Goal: Task Accomplishment & Management: Manage account settings

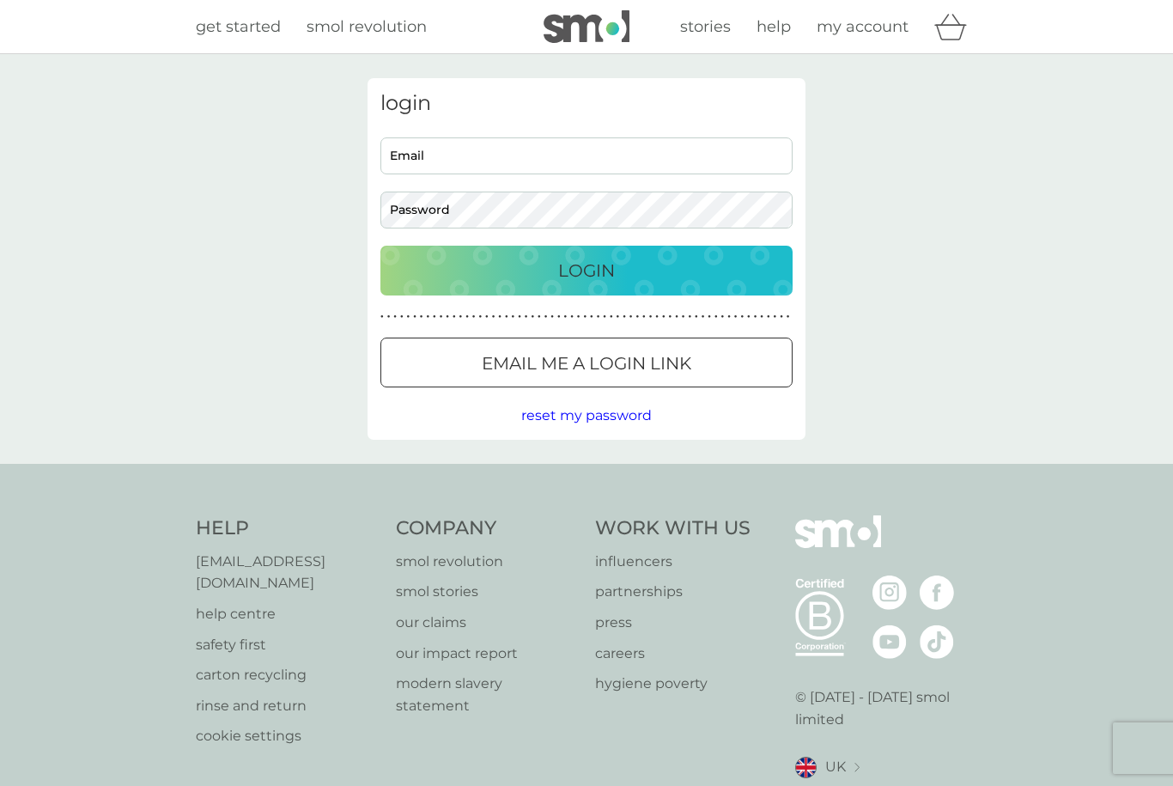
click at [429, 159] on input "Email" at bounding box center [587, 155] width 412 height 37
type input "[EMAIL_ADDRESS][PERSON_NAME][DOMAIN_NAME]"
click at [587, 270] on button "Login" at bounding box center [587, 271] width 412 height 50
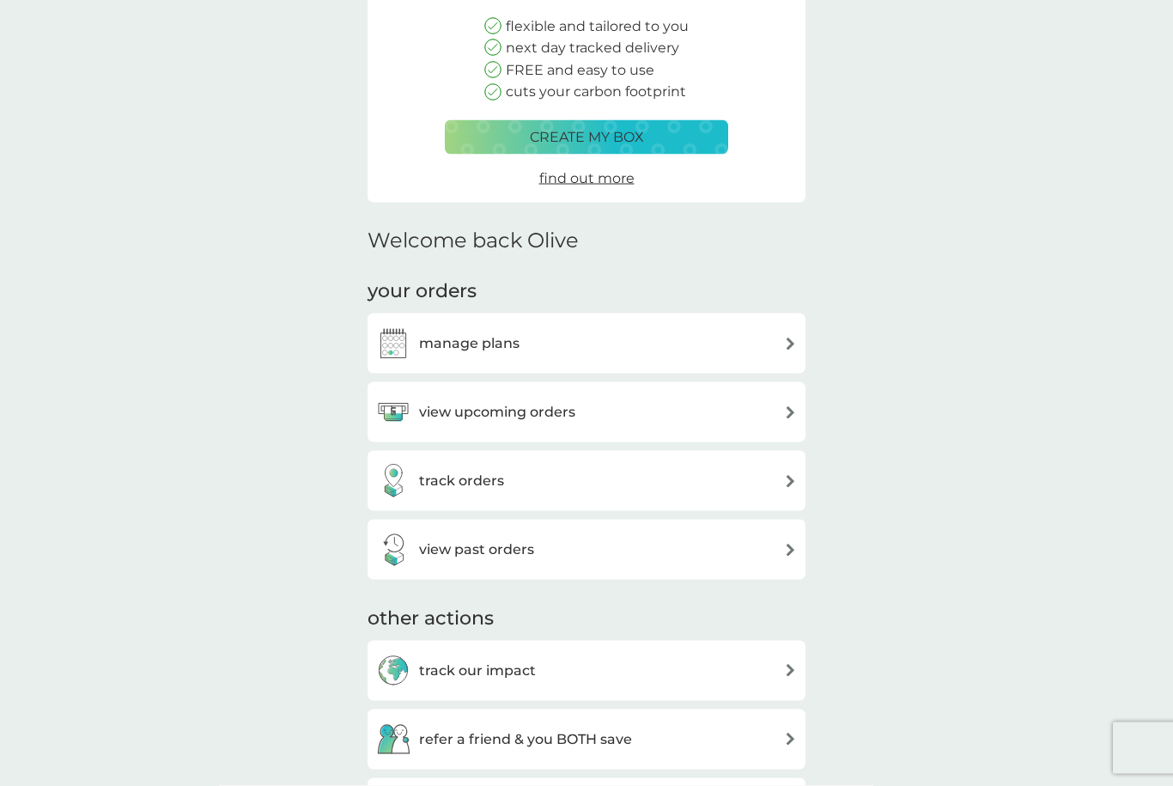
scroll to position [211, 0]
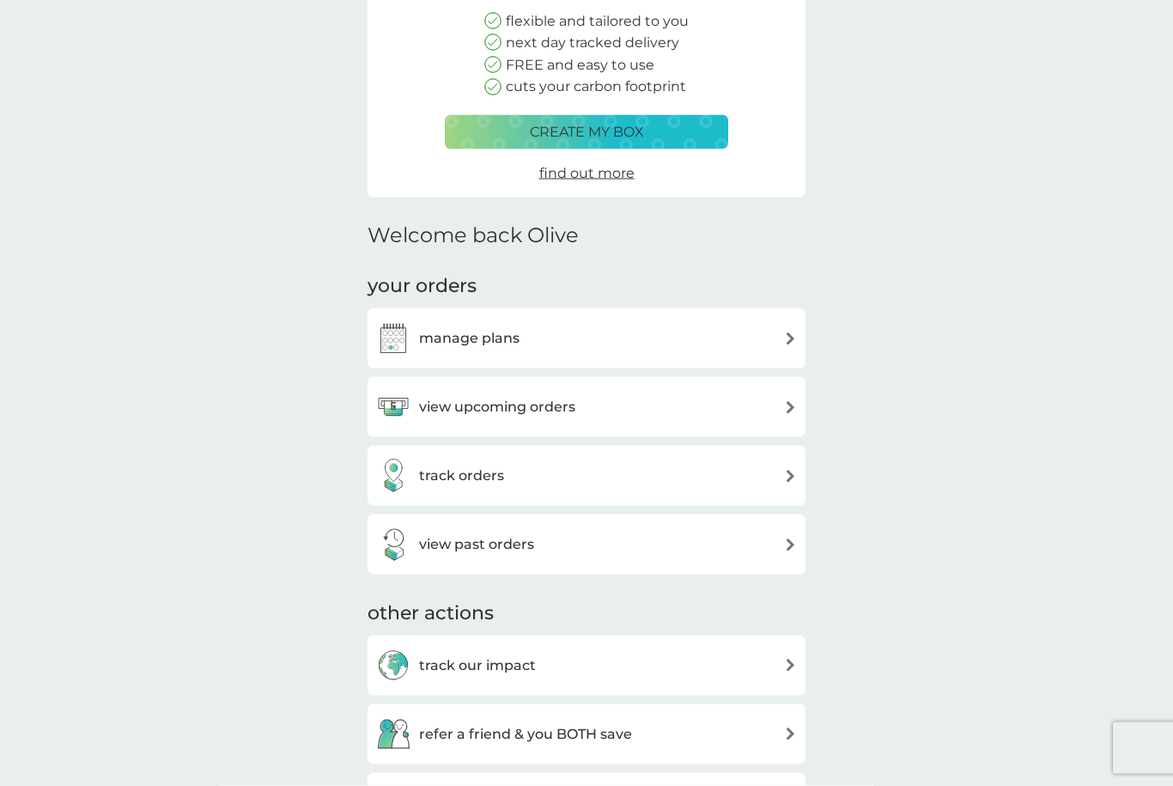
click at [427, 337] on h3 "manage plans" at bounding box center [469, 338] width 100 height 22
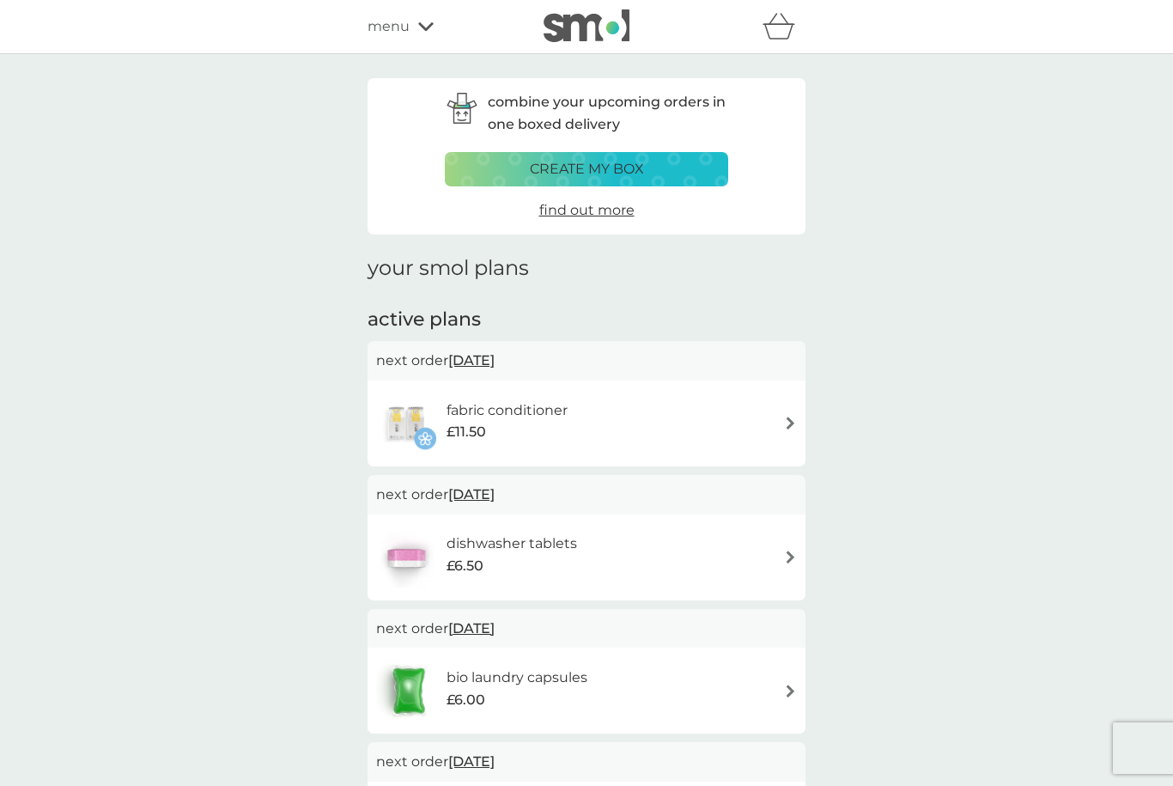
click at [478, 484] on span "25 Sep 2025" at bounding box center [471, 494] width 46 height 33
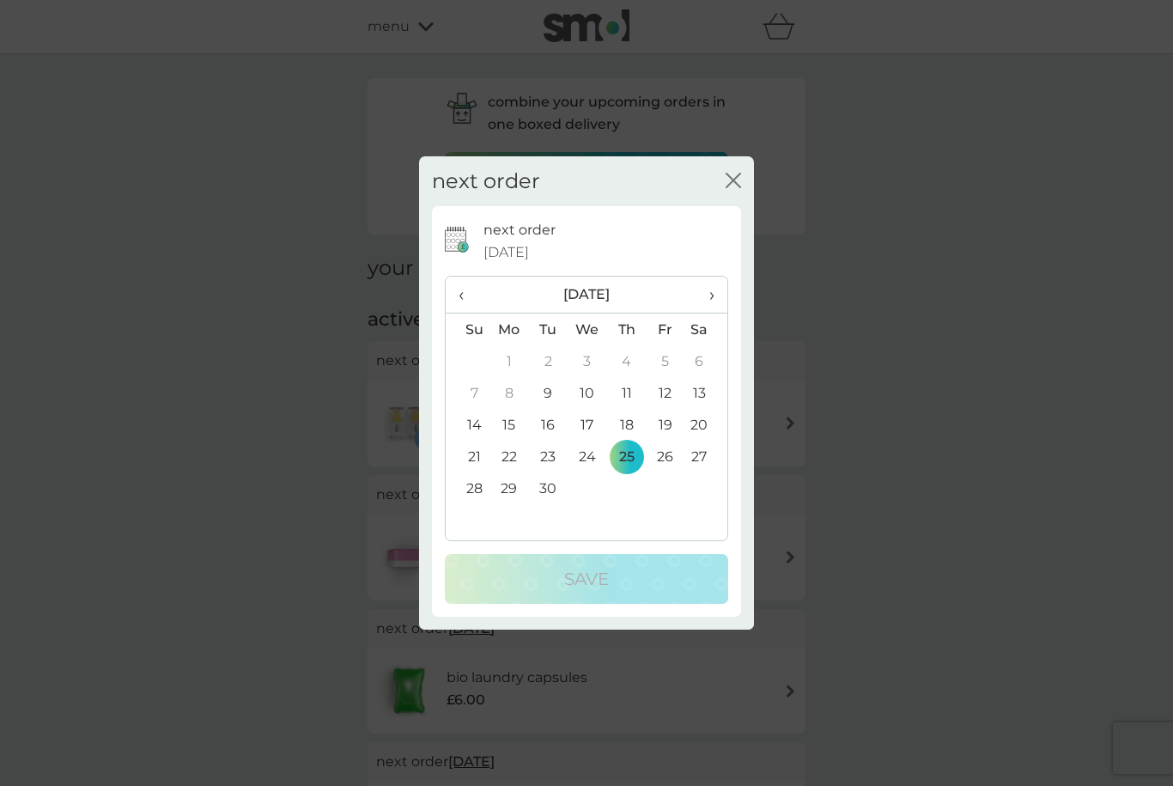
click at [719, 314] on th "›" at bounding box center [706, 295] width 43 height 37
click at [583, 377] on td "1" at bounding box center [588, 361] width 40 height 32
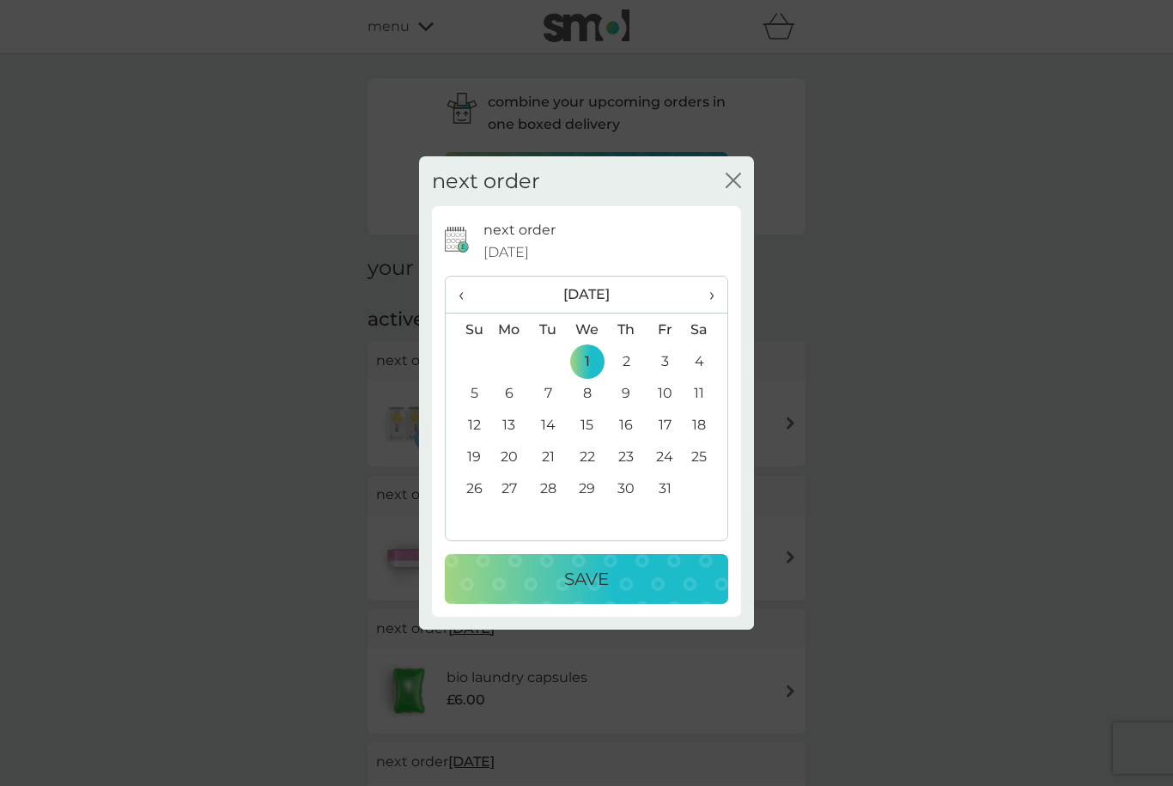
click at [588, 593] on p "Save" at bounding box center [586, 578] width 45 height 27
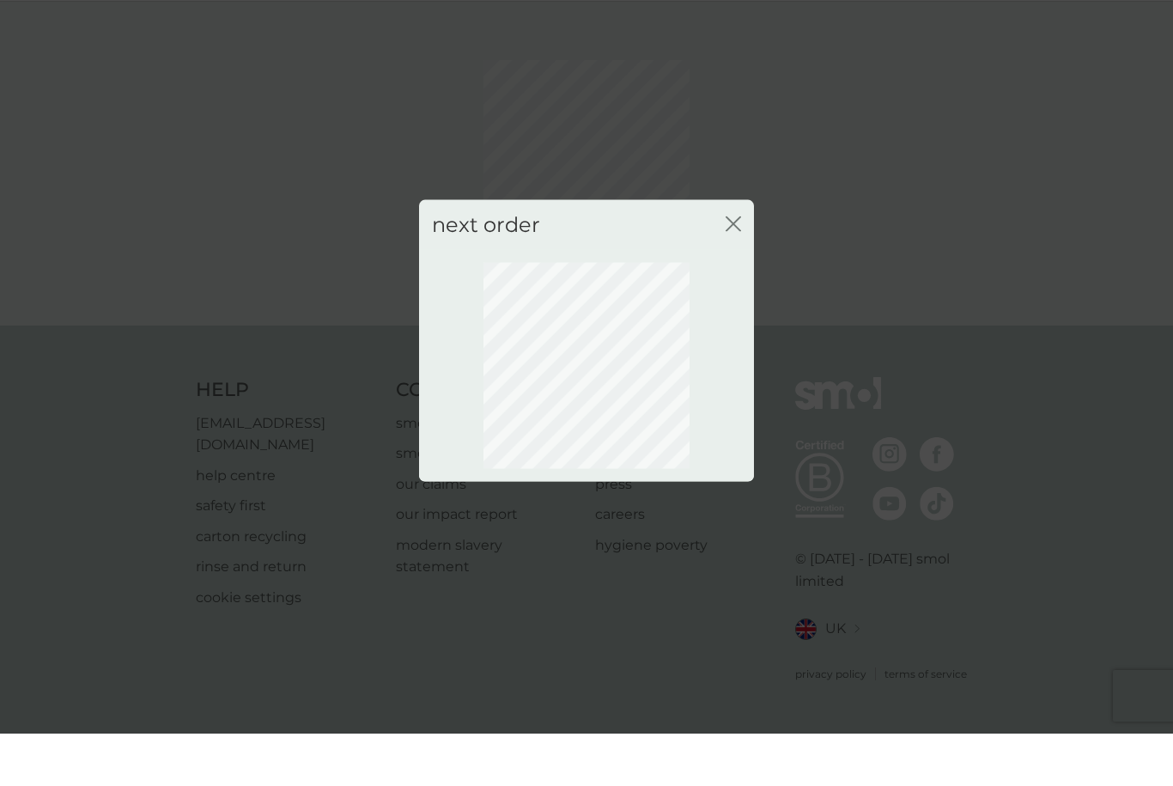
scroll to position [57, 0]
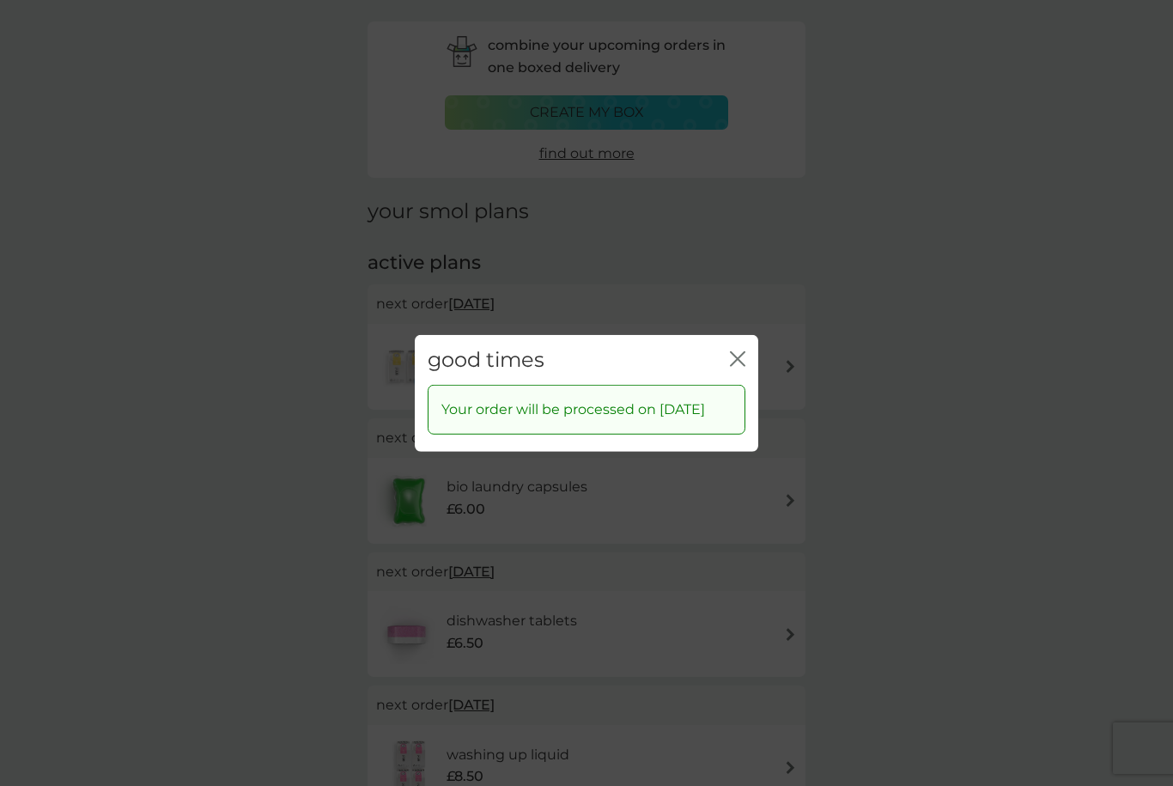
click at [738, 348] on div "close" at bounding box center [737, 359] width 15 height 25
click at [737, 351] on icon "close" at bounding box center [737, 357] width 15 height 15
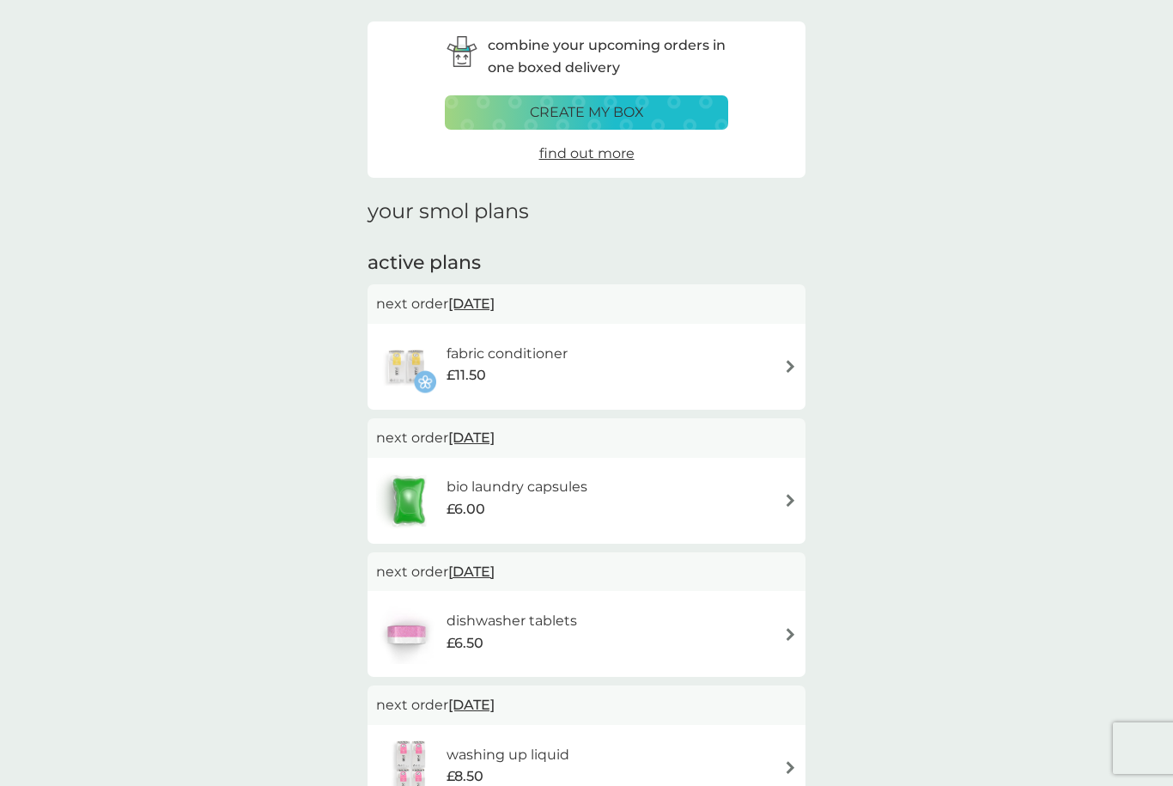
click at [478, 304] on span "21 Sep 2025" at bounding box center [471, 303] width 46 height 33
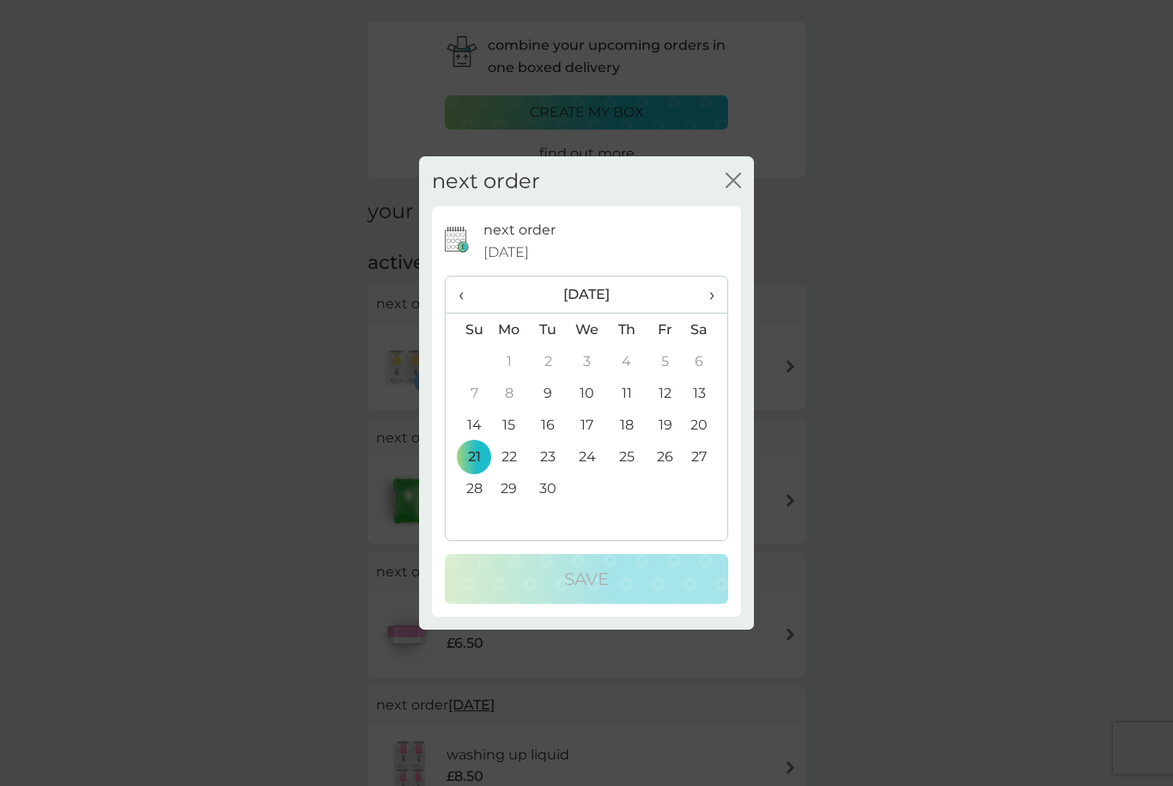
click at [718, 293] on th "›" at bounding box center [706, 295] width 43 height 37
click at [585, 353] on td "1" at bounding box center [588, 361] width 40 height 32
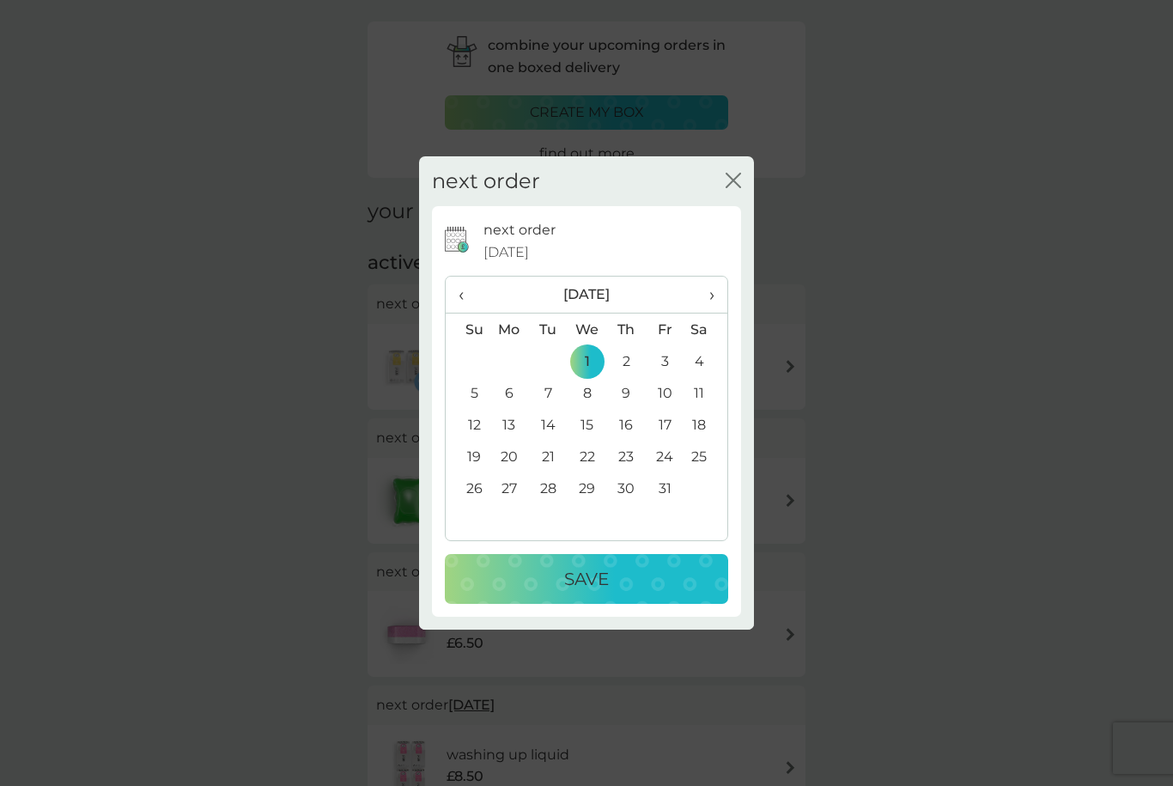
click at [583, 582] on p "Save" at bounding box center [586, 578] width 45 height 27
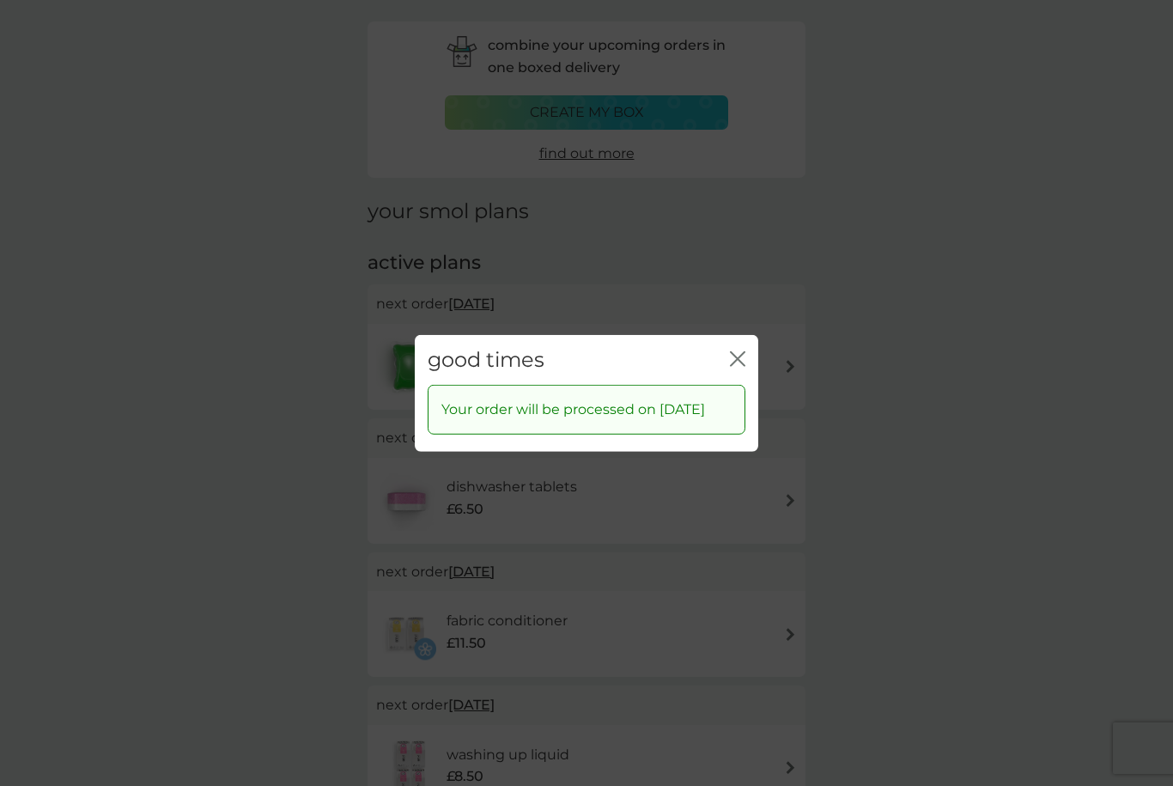
click at [730, 351] on icon "close" at bounding box center [737, 357] width 15 height 15
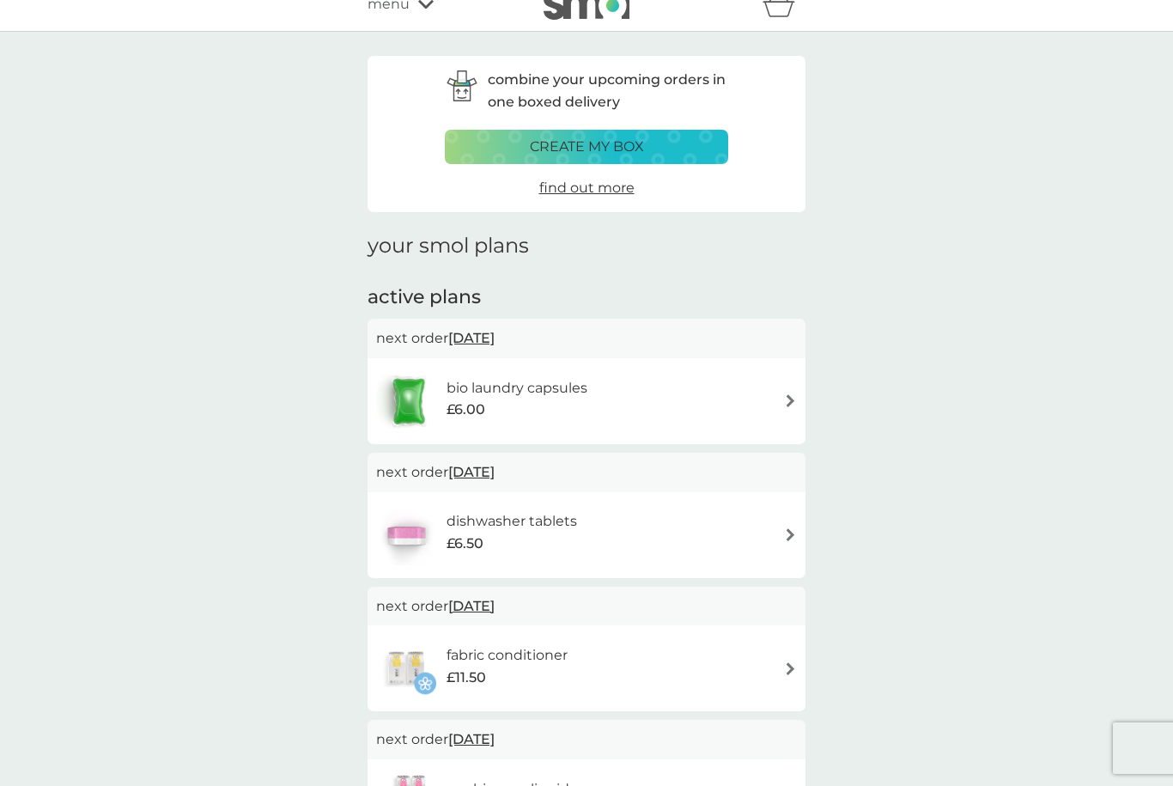
scroll to position [0, 0]
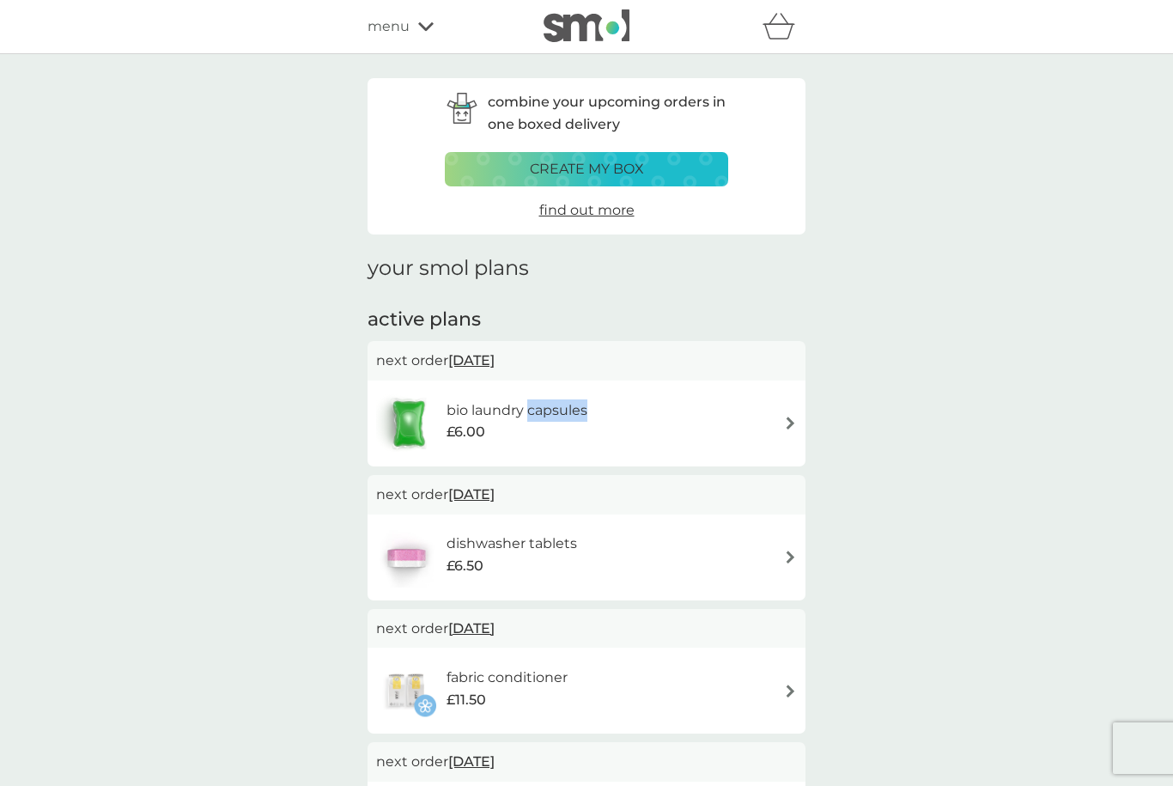
click at [789, 420] on img at bounding box center [790, 423] width 13 height 13
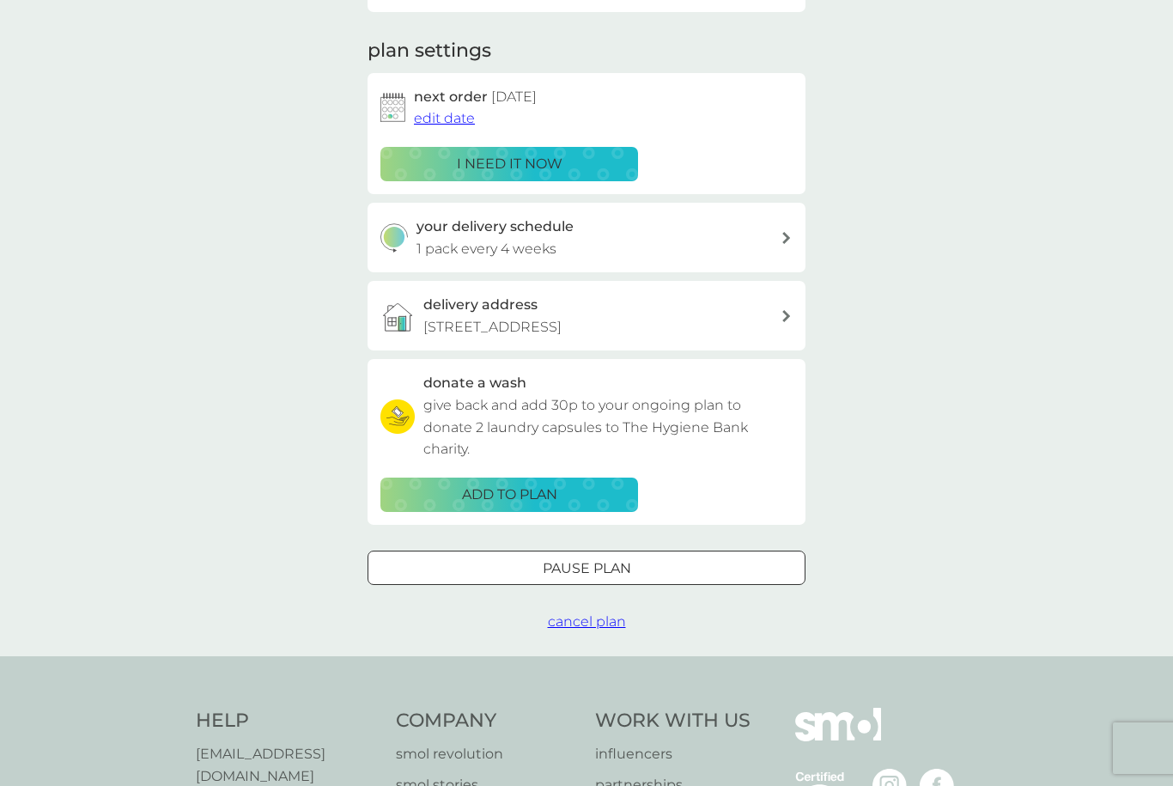
scroll to position [218, 0]
click at [580, 618] on span "cancel plan" at bounding box center [587, 620] width 78 height 16
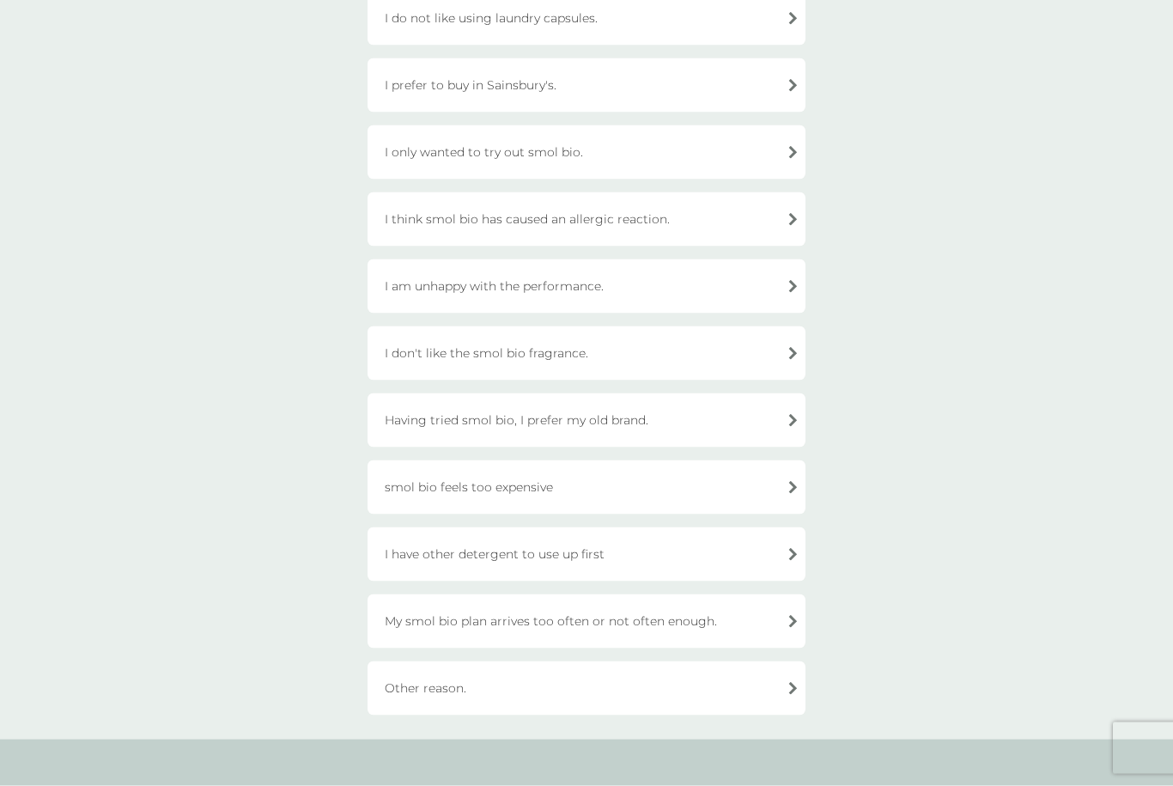
scroll to position [225, 0]
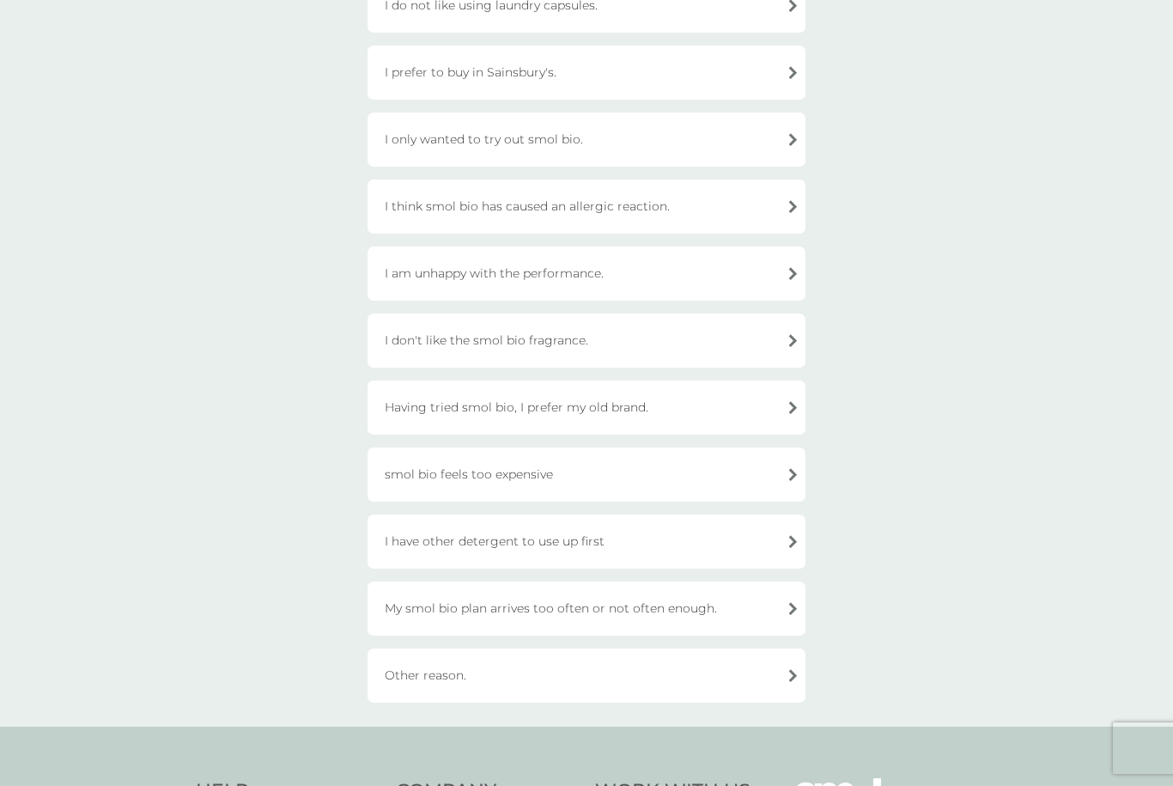
click at [460, 674] on div "Other reason." at bounding box center [587, 676] width 438 height 54
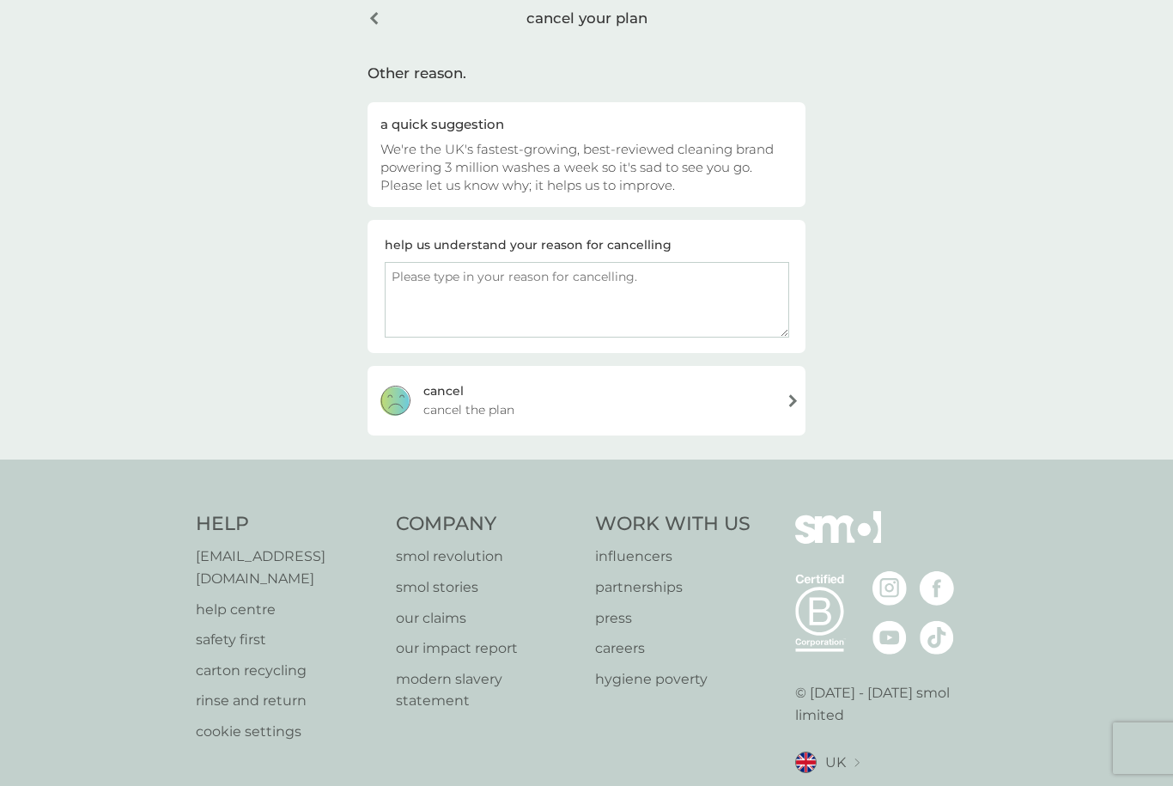
click at [674, 296] on textarea at bounding box center [587, 300] width 405 height 76
type textarea "Pods sticking together and loss of product"
click at [789, 399] on div "cancel cancel the plan" at bounding box center [587, 400] width 438 height 69
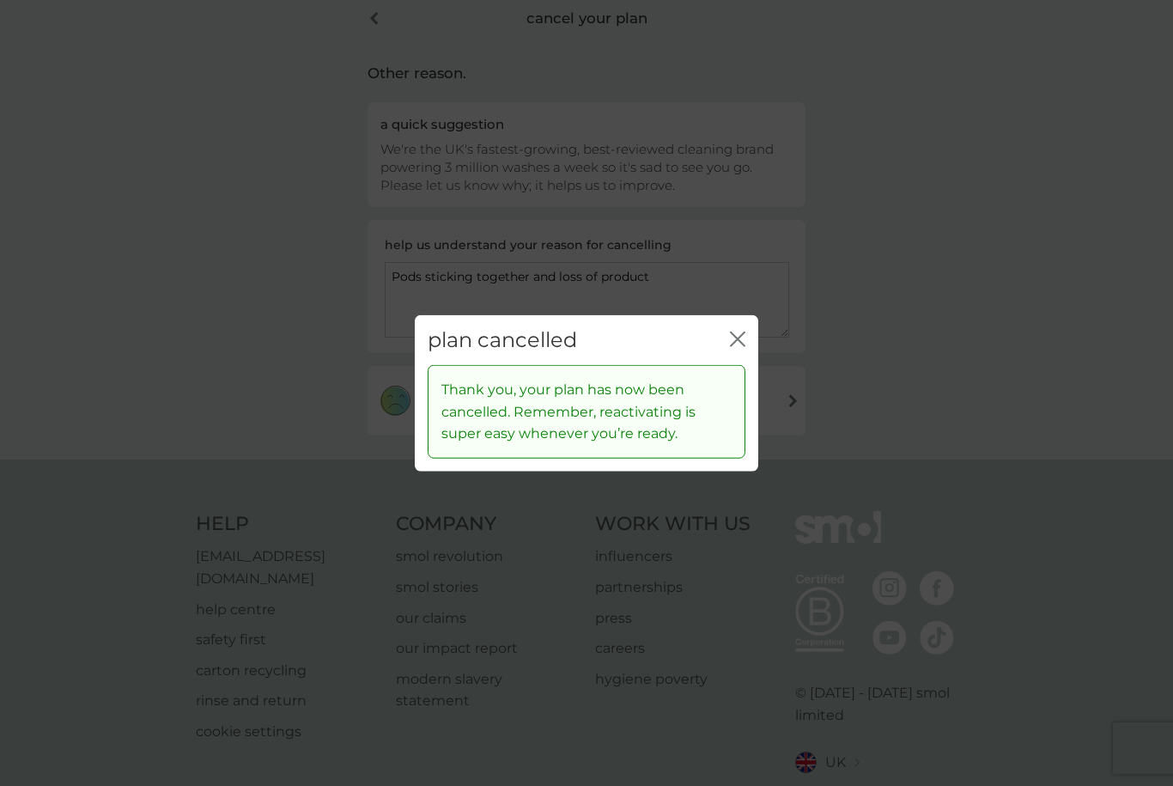
click at [738, 346] on icon "close" at bounding box center [737, 338] width 15 height 15
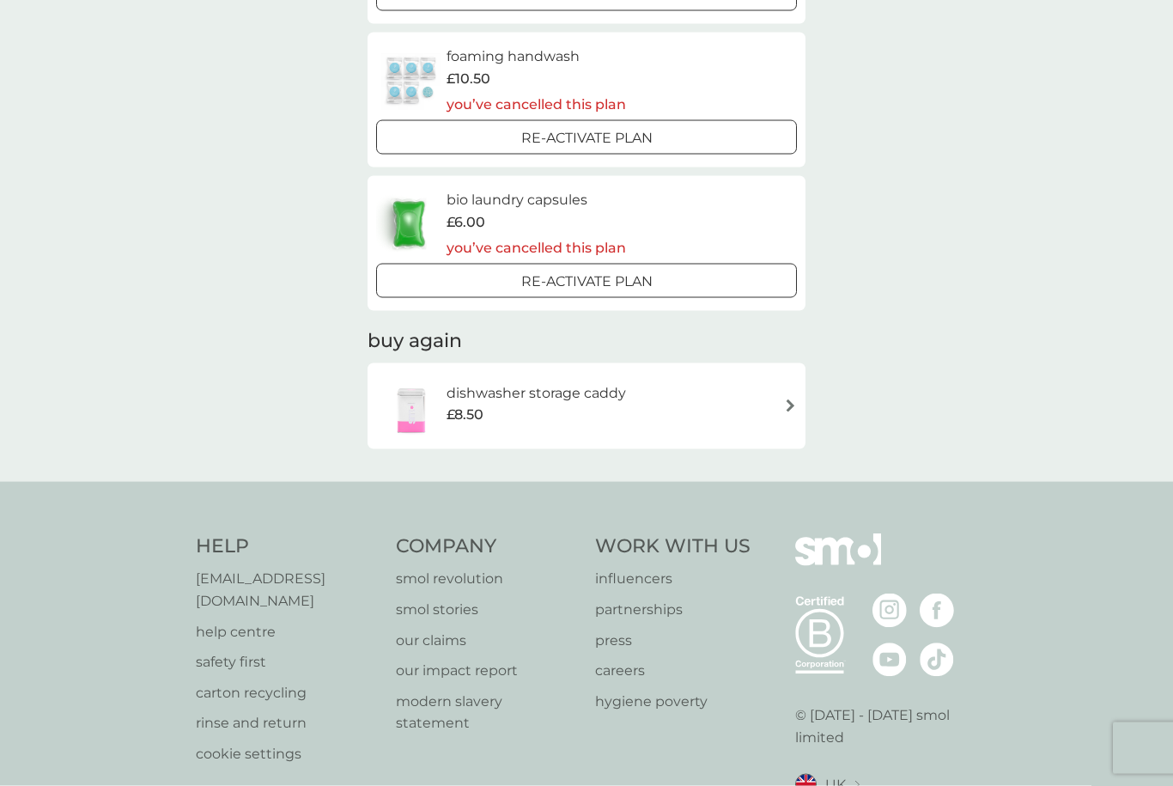
scroll to position [1192, 0]
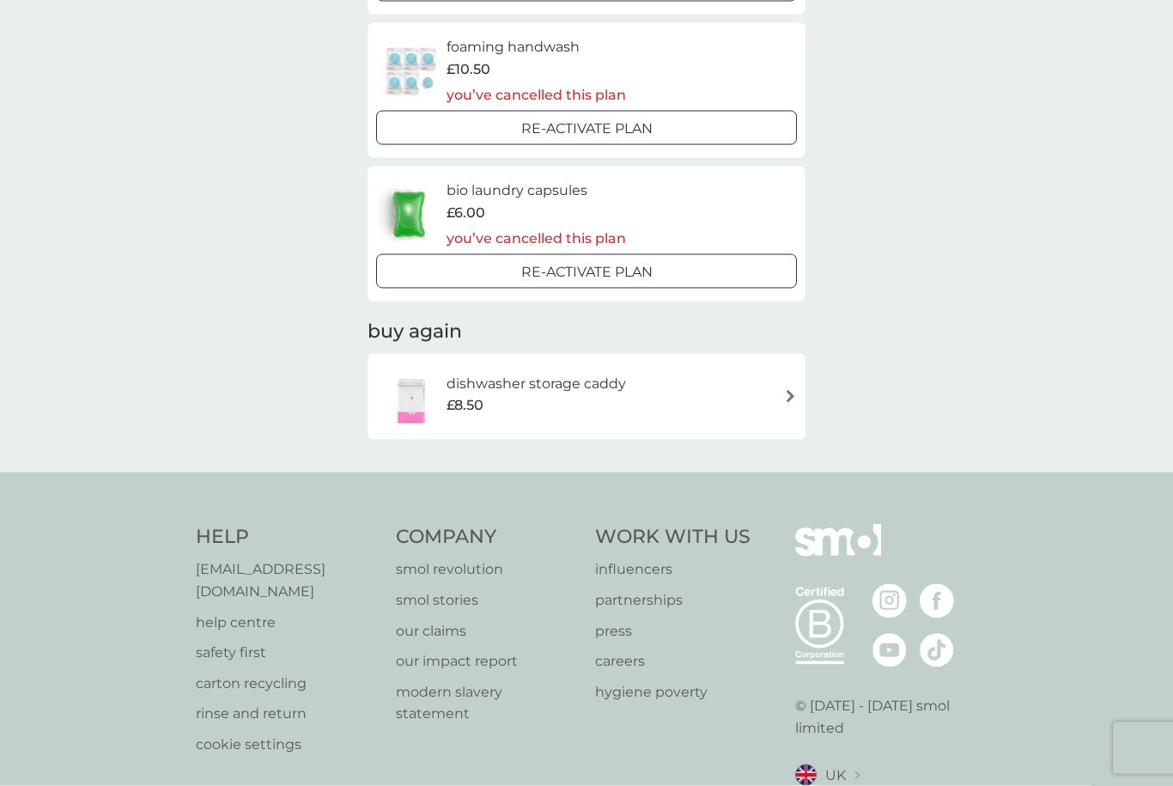
click at [770, 378] on div "dishwasher storage caddy £8.50" at bounding box center [586, 397] width 421 height 60
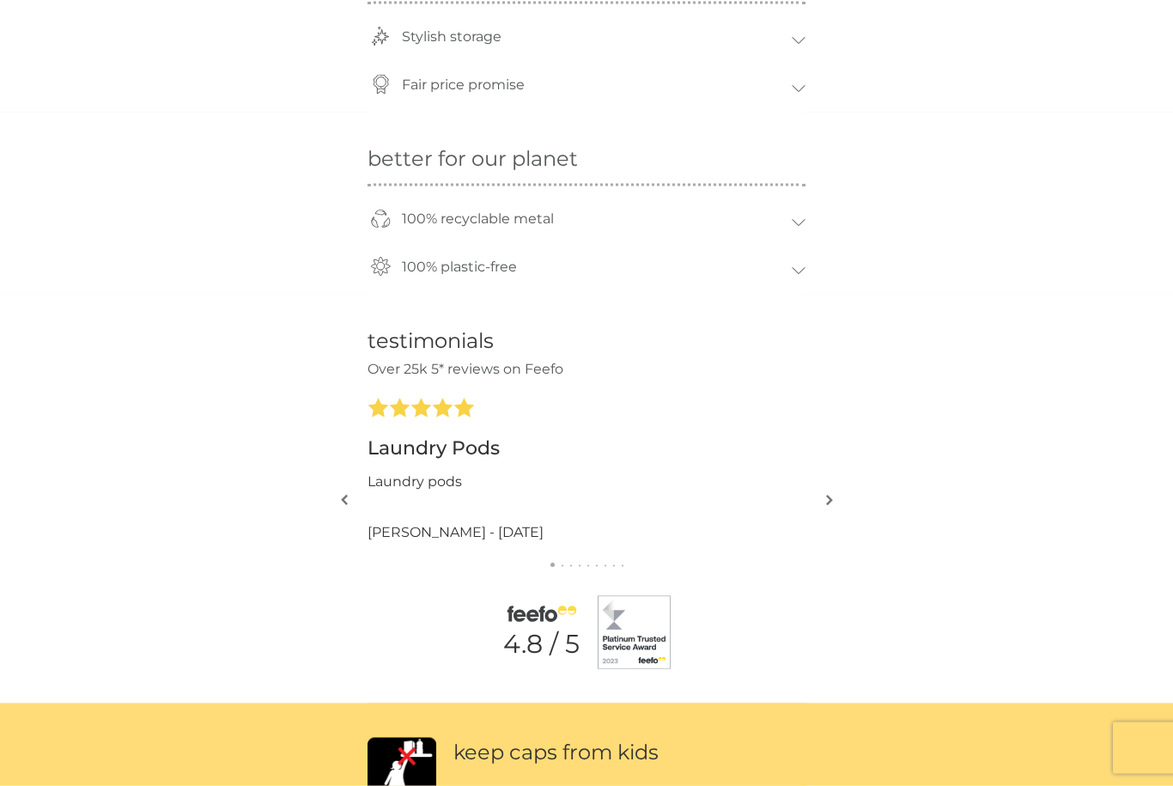
scroll to position [1002, 0]
